Goal: Task Accomplishment & Management: Manage account settings

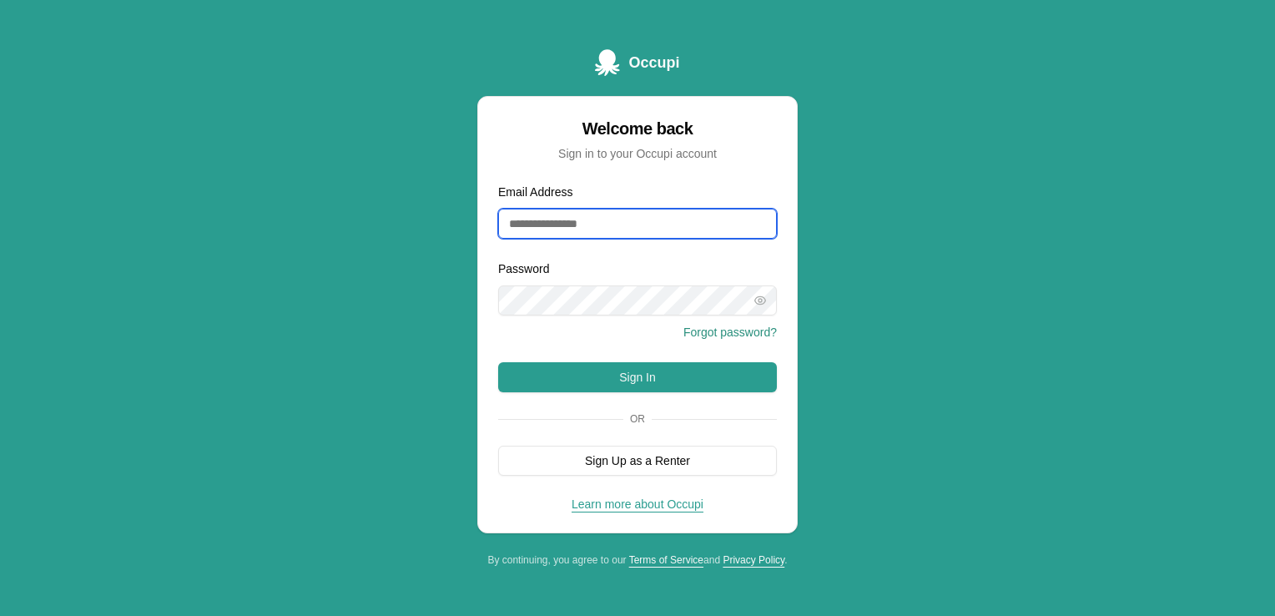
type input "**********"
click at [949, 346] on div "**********" at bounding box center [637, 308] width 1275 height 616
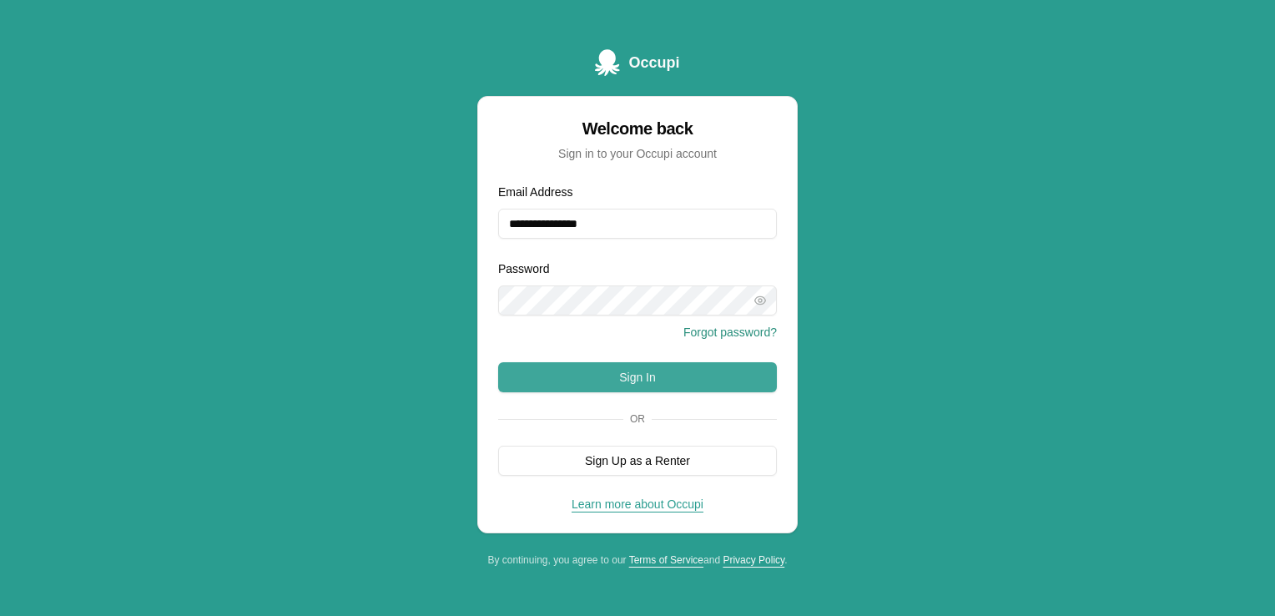
click at [681, 379] on button "Sign In" at bounding box center [637, 377] width 279 height 30
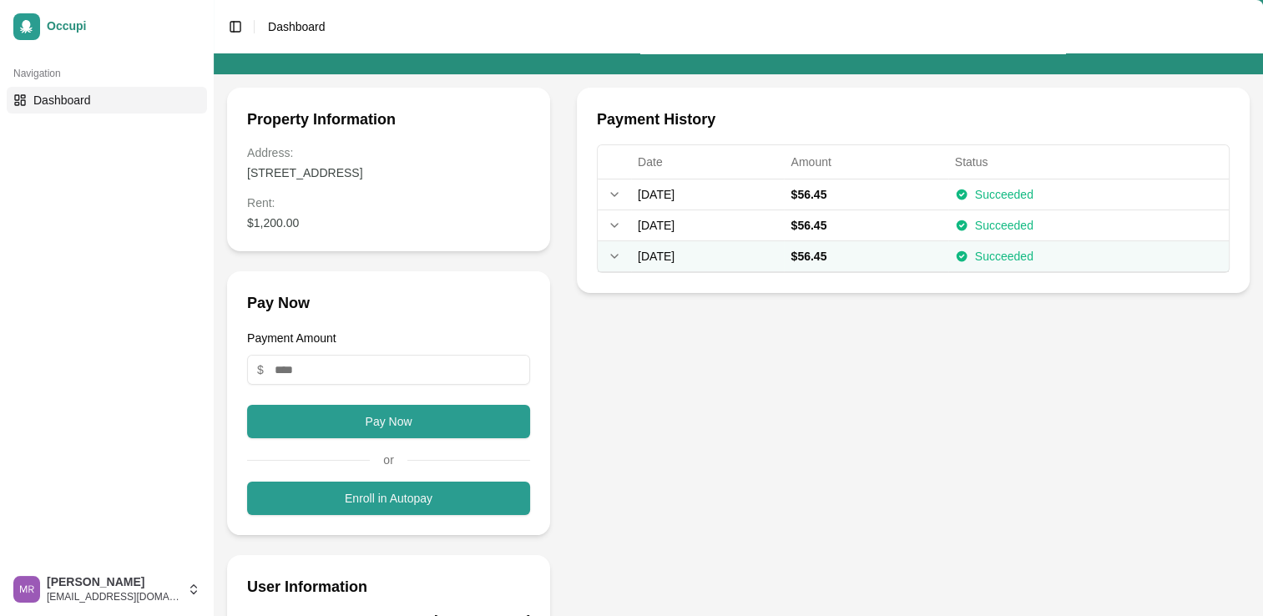
scroll to position [76, 0]
